Goal: Task Accomplishment & Management: Manage account settings

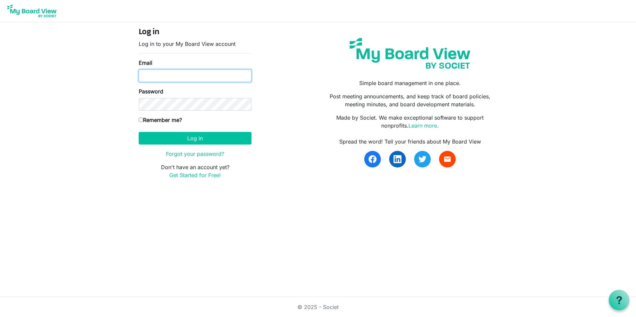
type input "mgregoire@namisela.org"
click at [165, 121] on label "Remember me?" at bounding box center [160, 120] width 43 height 8
click at [143, 121] on input "Remember me?" at bounding box center [141, 120] width 4 height 4
checkbox input "true"
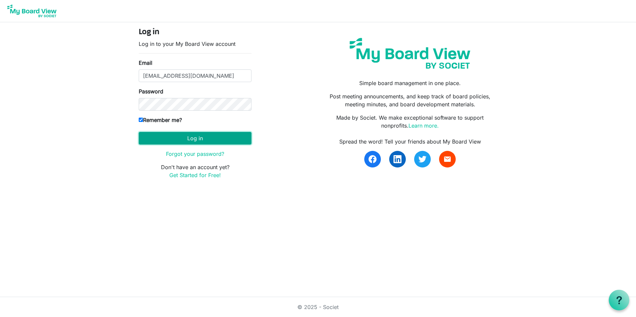
click at [174, 137] on button "Log in" at bounding box center [195, 138] width 113 height 13
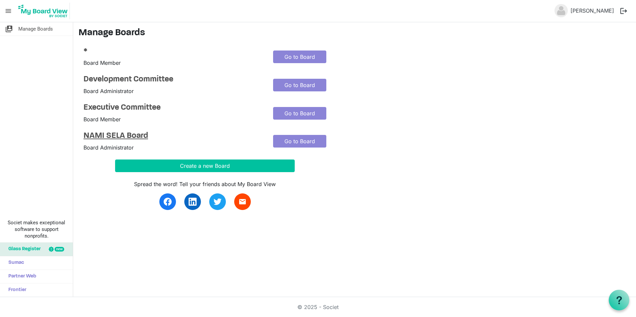
click at [140, 137] on h4 "NAMI SELA Board" at bounding box center [174, 136] width 180 height 10
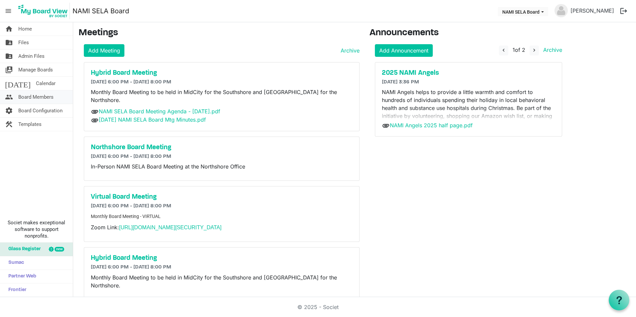
click at [43, 98] on span "Board Members" at bounding box center [35, 97] width 35 height 13
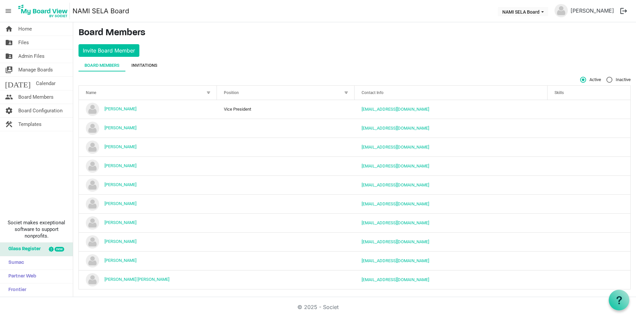
click at [151, 63] on div "Invitations" at bounding box center [144, 65] width 26 height 7
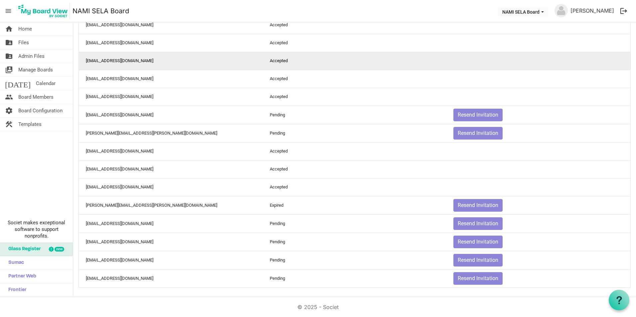
scroll to position [95, 0]
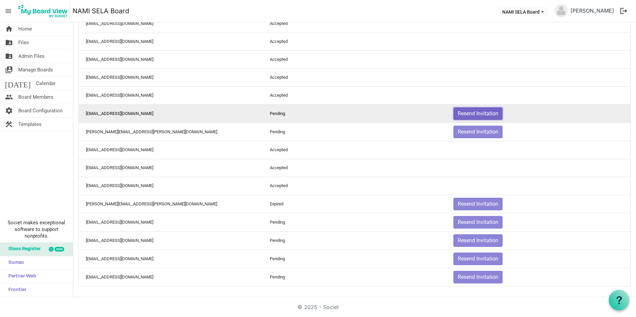
click at [474, 110] on button "Resend Invitation" at bounding box center [478, 113] width 49 height 13
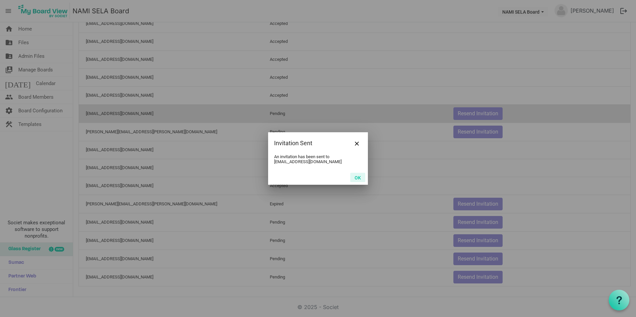
click at [356, 176] on button "OK" at bounding box center [357, 177] width 15 height 9
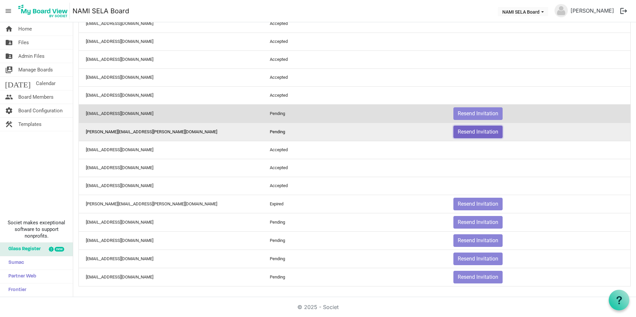
click at [475, 130] on button "Resend Invitation" at bounding box center [478, 132] width 49 height 13
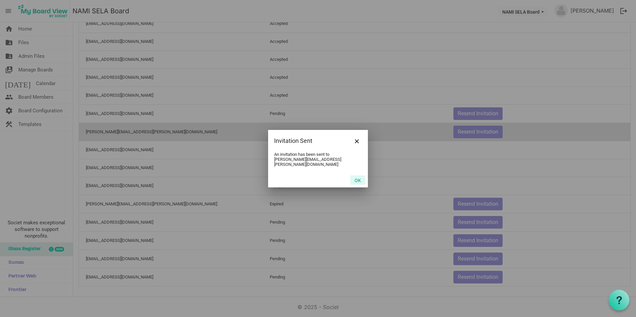
click at [357, 176] on button "OK" at bounding box center [357, 180] width 15 height 9
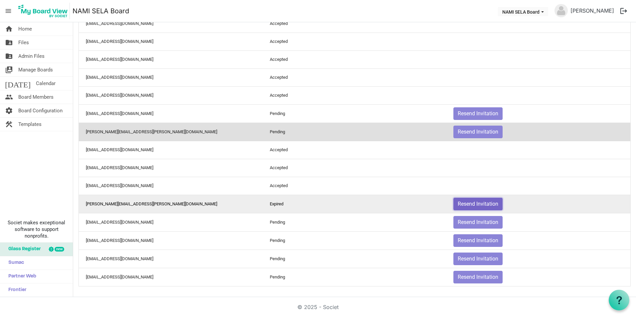
click at [468, 203] on button "Resend Invitation" at bounding box center [478, 204] width 49 height 13
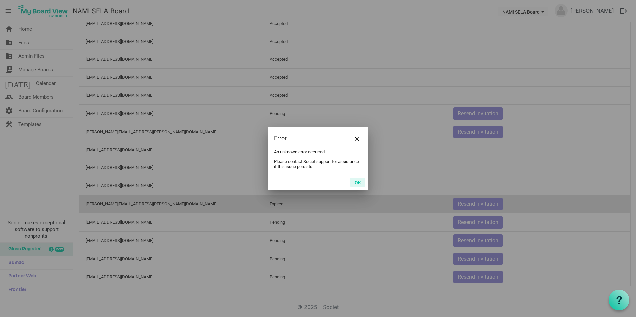
click at [355, 179] on button "OK" at bounding box center [357, 182] width 15 height 9
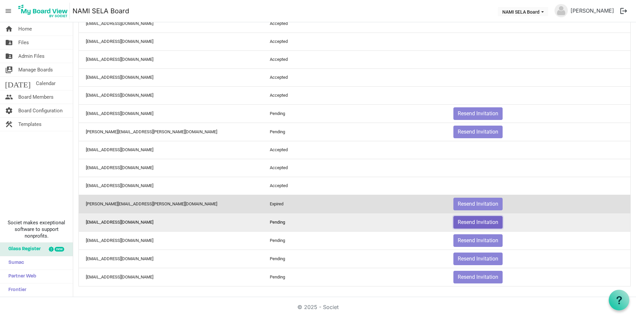
click at [464, 227] on button "Resend Invitation" at bounding box center [478, 222] width 49 height 13
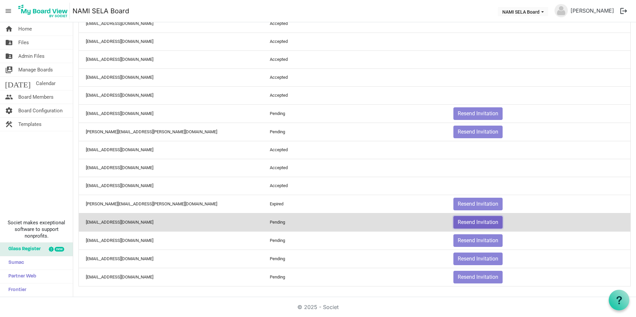
click at [467, 222] on button "Resend Invitation" at bounding box center [478, 222] width 49 height 13
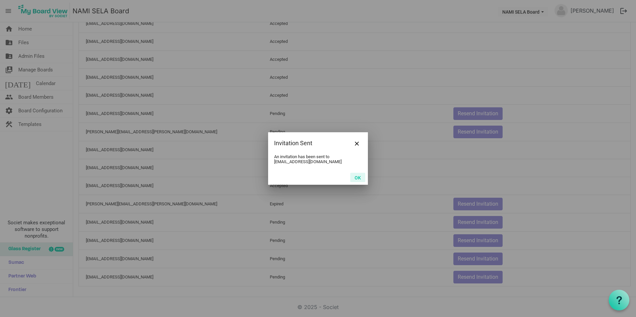
click at [364, 178] on button "OK" at bounding box center [357, 177] width 15 height 9
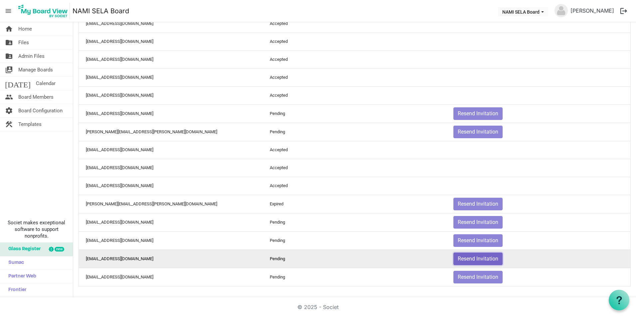
click at [476, 257] on button "Resend Invitation" at bounding box center [478, 259] width 49 height 13
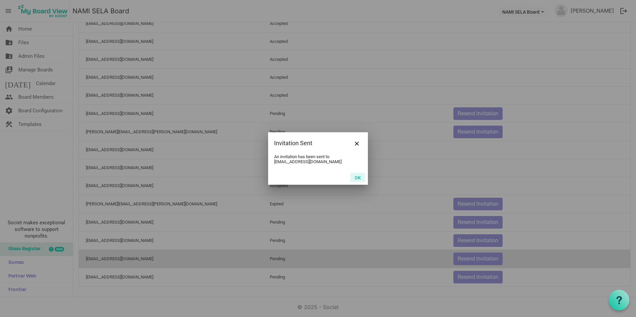
click at [357, 176] on button "OK" at bounding box center [357, 177] width 15 height 9
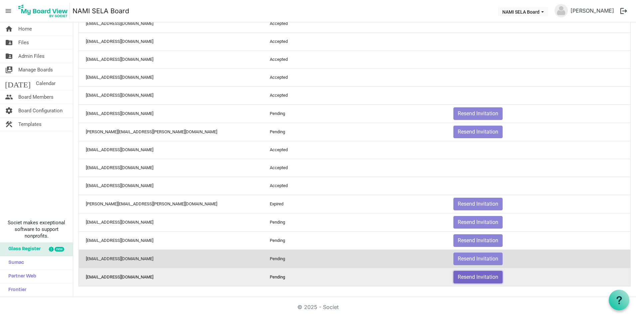
click at [489, 280] on button "Resend Invitation" at bounding box center [478, 277] width 49 height 13
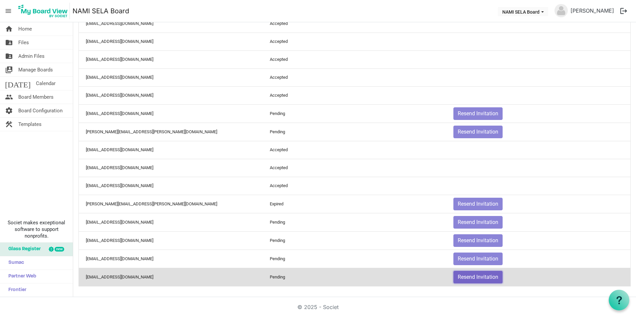
click at [477, 278] on button "Resend Invitation" at bounding box center [478, 277] width 49 height 13
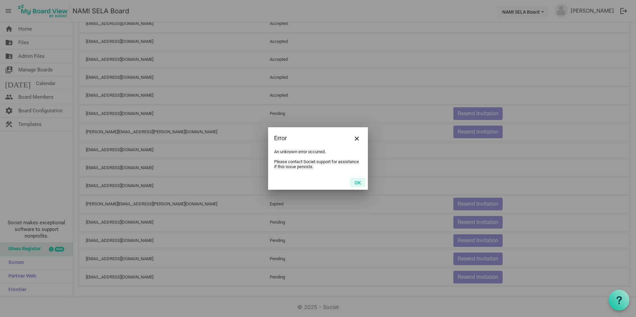
click at [353, 182] on button "OK" at bounding box center [357, 182] width 15 height 9
